Goal: Find specific page/section: Find specific page/section

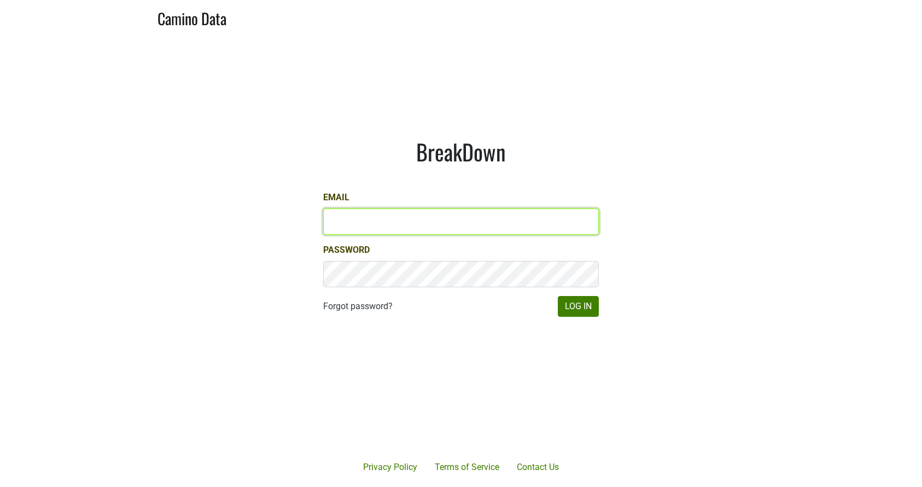
type input "kashy@ashesdiamonds.com"
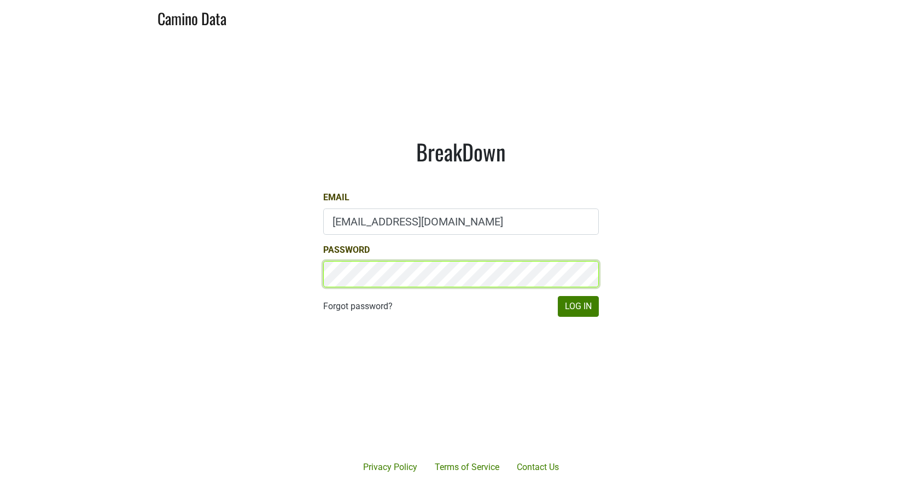
click at [578, 306] on button "Log In" at bounding box center [578, 306] width 41 height 21
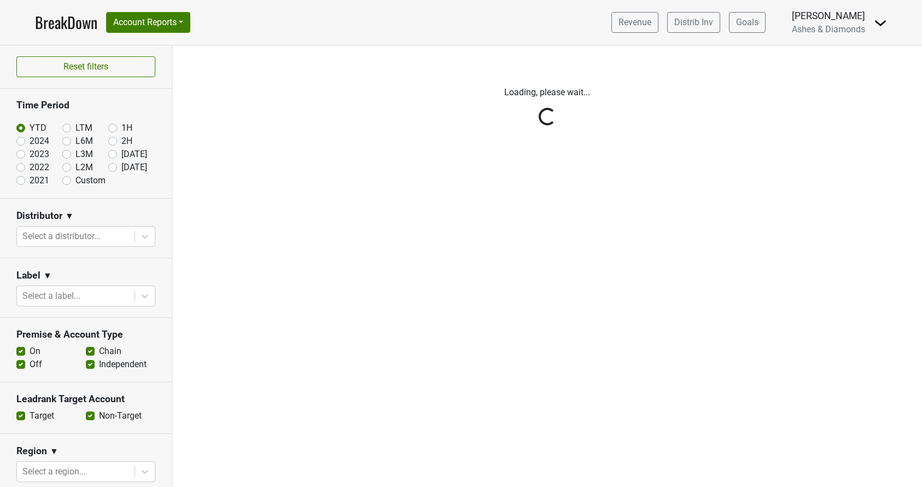
click at [114, 168] on div "Reset filters Time Period YTD LTM 1H 2024 L6M 2H 2023 L3M [DATE] '25 2022 L2M A…" at bounding box center [86, 265] width 172 height 441
click at [112, 167] on div "Reset filters Time Period YTD LTM 1H 2024 L6M 2H 2023 L3M [DATE] '25 2022 L2M A…" at bounding box center [86, 265] width 172 height 441
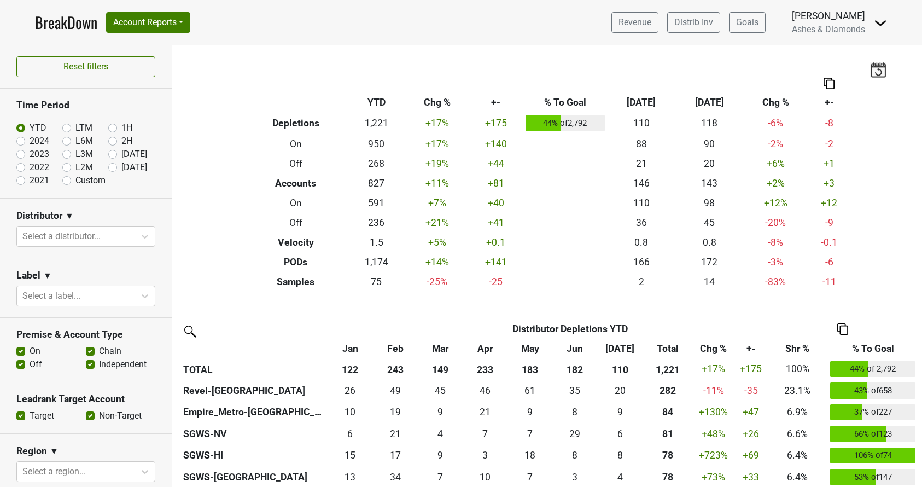
click at [117, 165] on input "[DATE]" at bounding box center [130, 166] width 44 height 11
radio input "true"
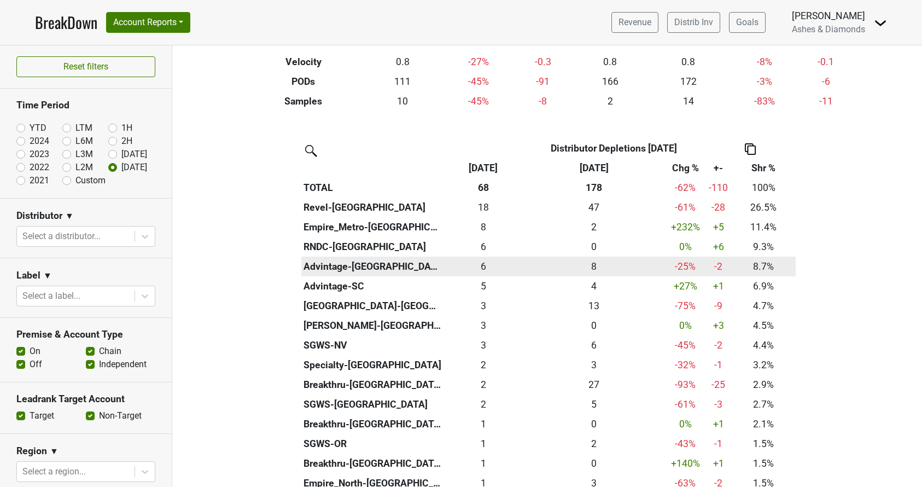
scroll to position [189, 0]
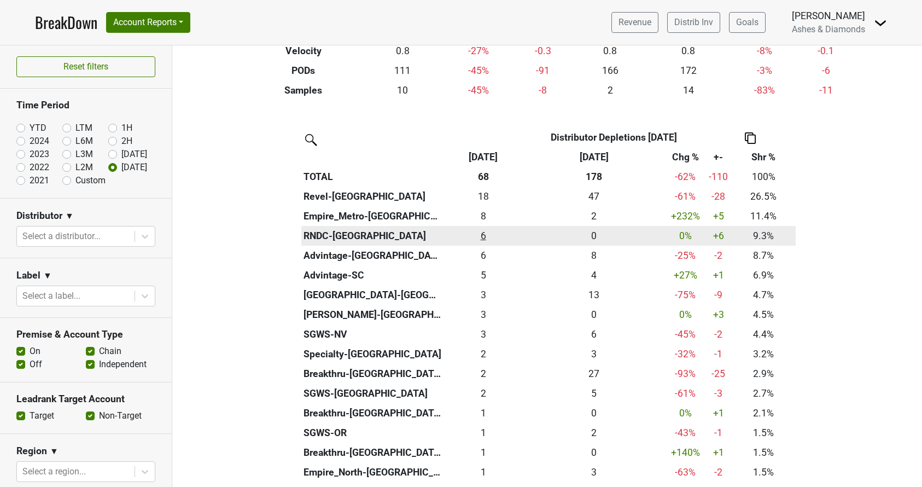
click at [482, 231] on div "6.334 6" at bounding box center [483, 236] width 73 height 14
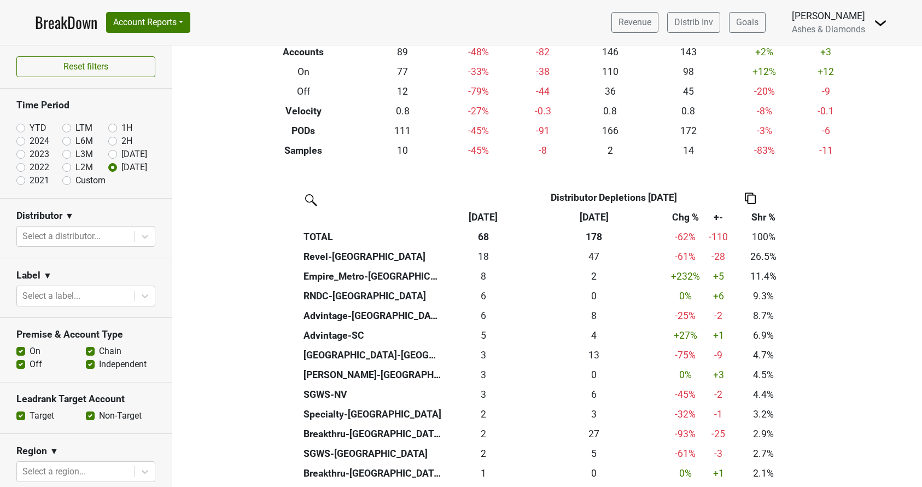
scroll to position [14, 0]
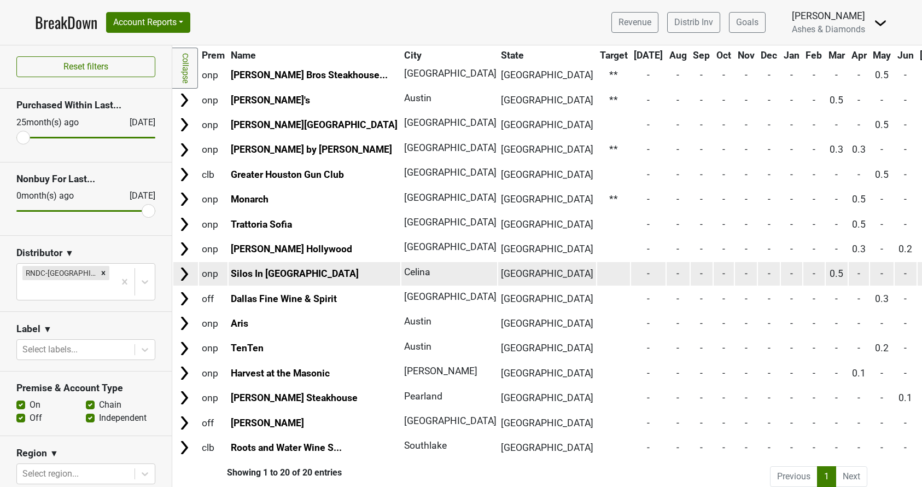
scroll to position [183, 0]
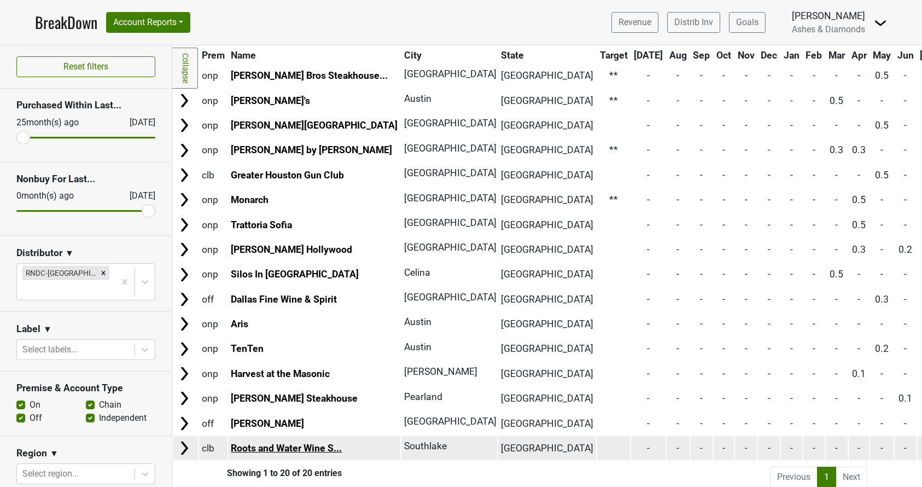
click at [329, 442] on link "Roots and Water Wine S..." at bounding box center [286, 447] width 111 height 11
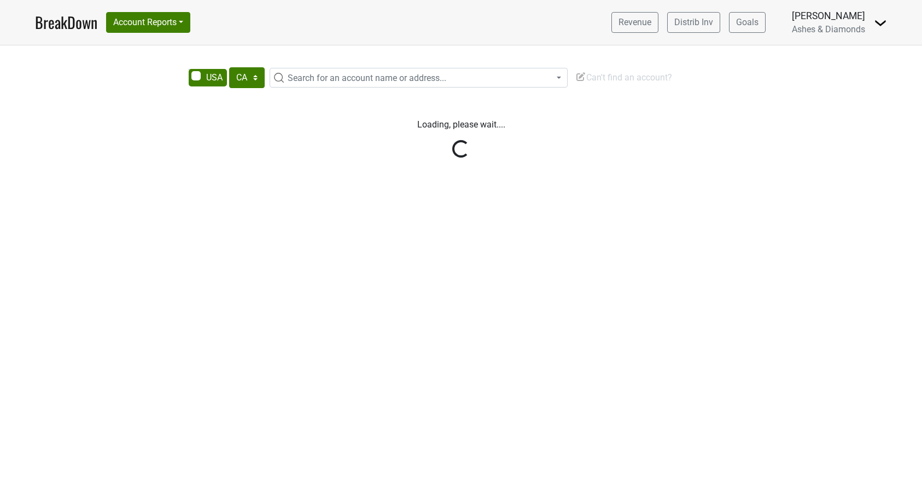
select select "CA"
